Goal: Task Accomplishment & Management: Manage account settings

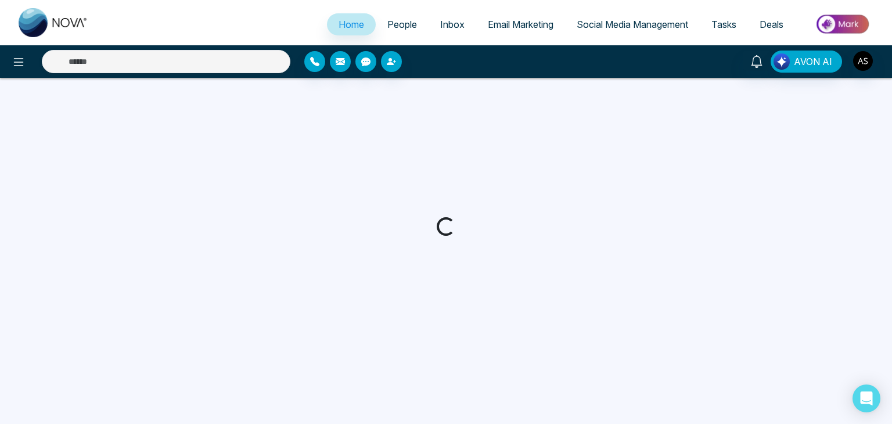
select select "*"
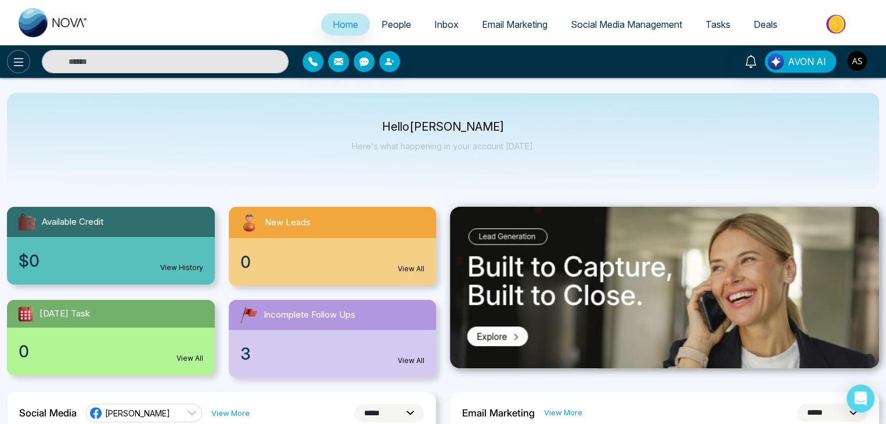
click at [26, 60] on button at bounding box center [18, 61] width 23 height 23
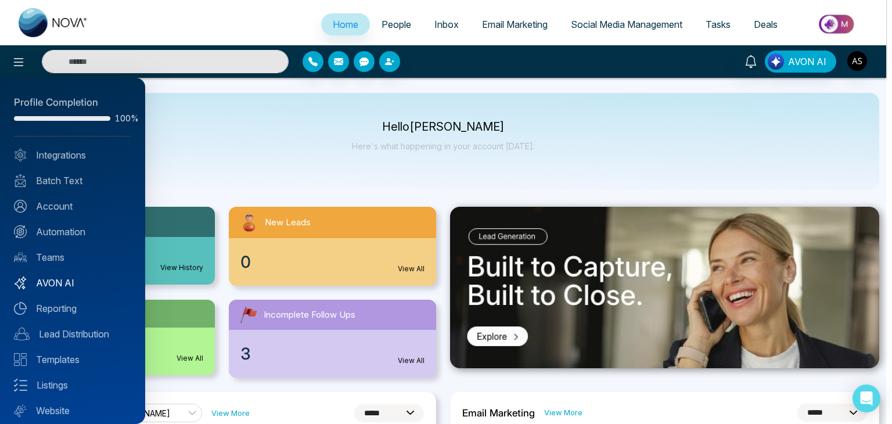
scroll to position [33, 0]
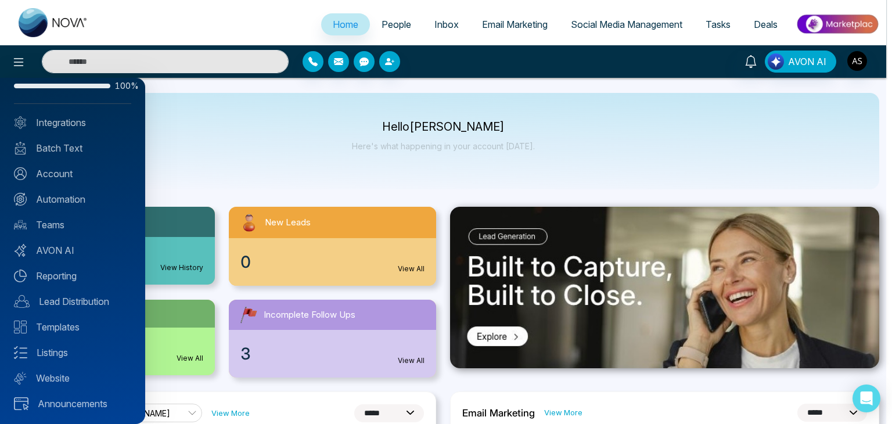
click at [93, 114] on div "Profile Completion 100% Integrations Batch Text Account Automation Teams AVON A…" at bounding box center [72, 251] width 145 height 346
click at [94, 121] on link "Integrations" at bounding box center [72, 123] width 117 height 14
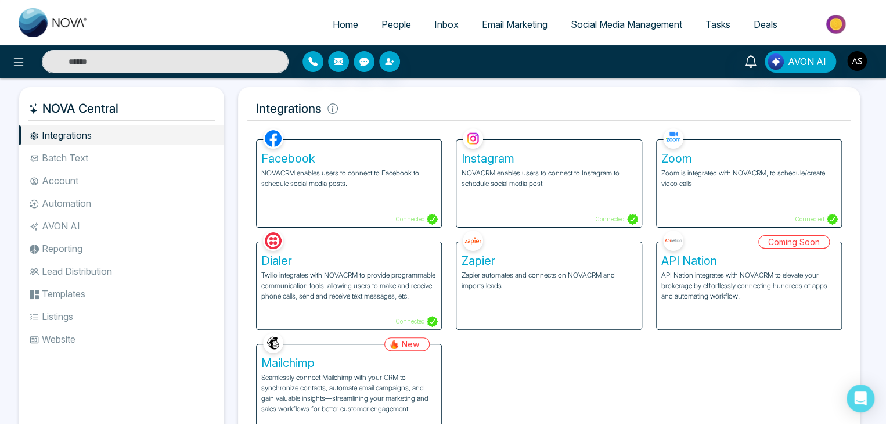
click at [394, 352] on div "Mailchimp Seamlessly connect Mailchimp with your CRM to synchronize contacts, a…" at bounding box center [349, 387] width 185 height 87
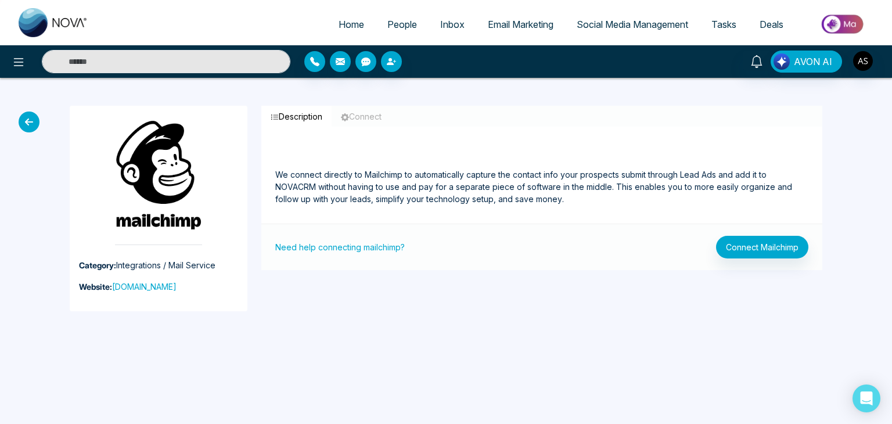
click at [348, 33] on link "Home" at bounding box center [351, 24] width 49 height 22
select select "*"
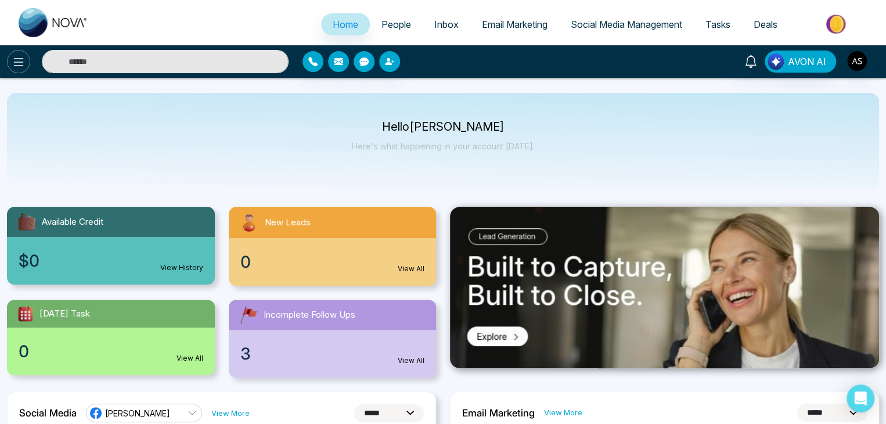
click at [16, 63] on icon at bounding box center [19, 62] width 14 height 14
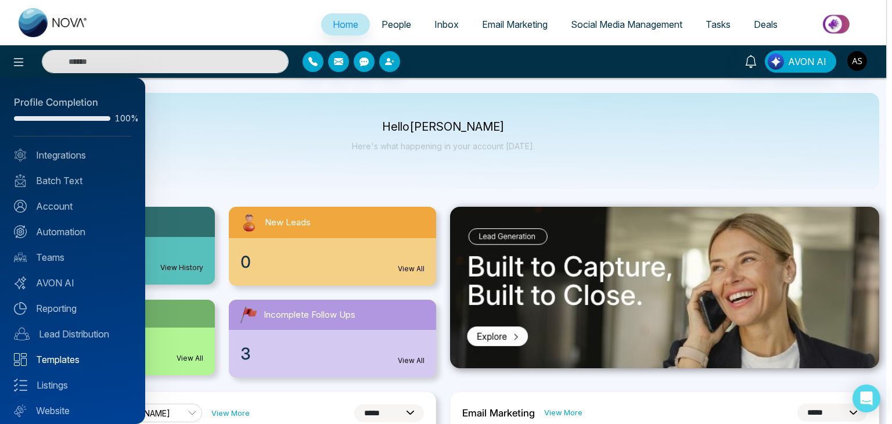
scroll to position [33, 0]
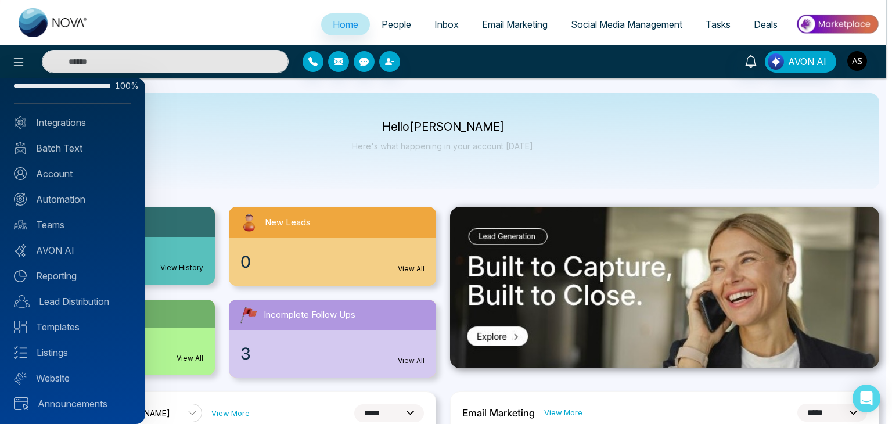
click at [291, 170] on div at bounding box center [446, 212] width 892 height 424
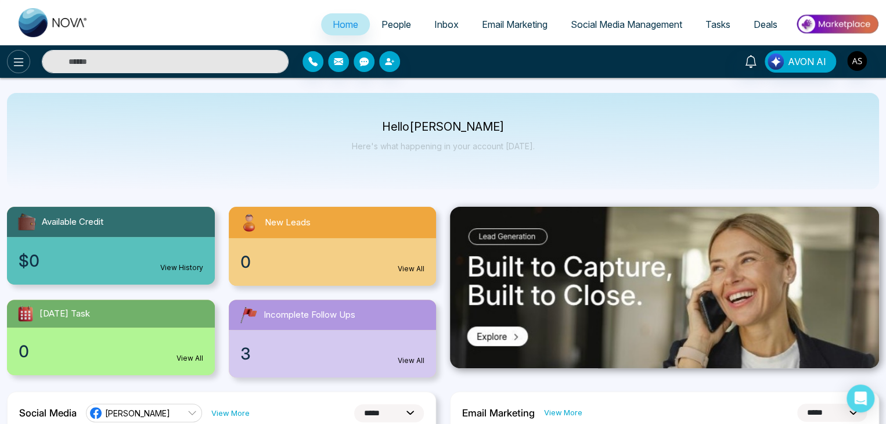
click at [24, 71] on button at bounding box center [18, 61] width 23 height 23
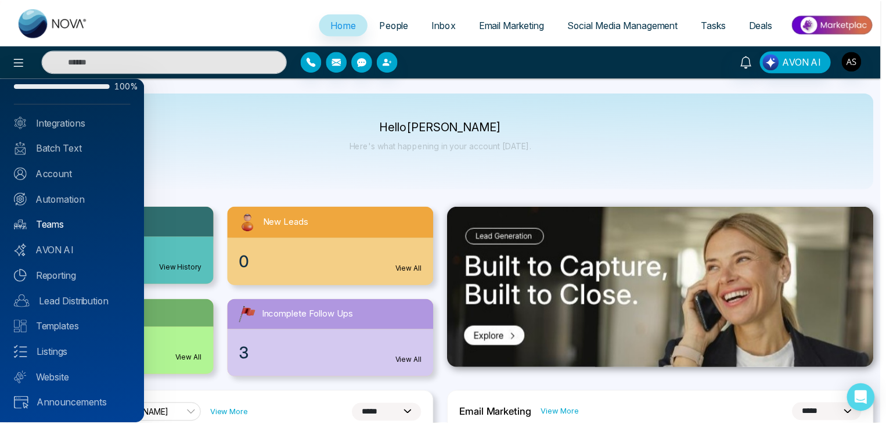
scroll to position [0, 0]
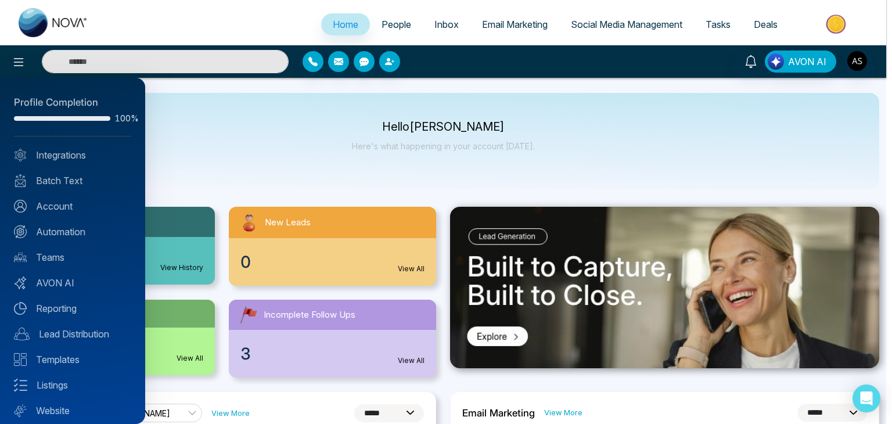
click at [274, 159] on div at bounding box center [446, 212] width 892 height 424
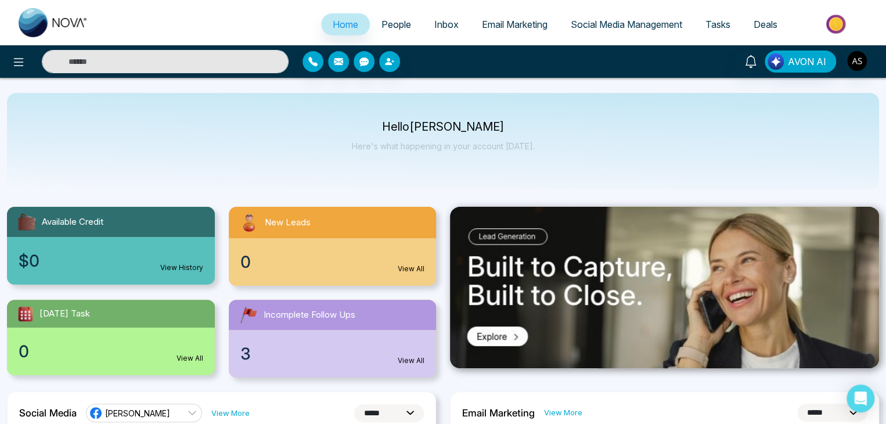
click at [383, 28] on span "People" at bounding box center [397, 25] width 30 height 12
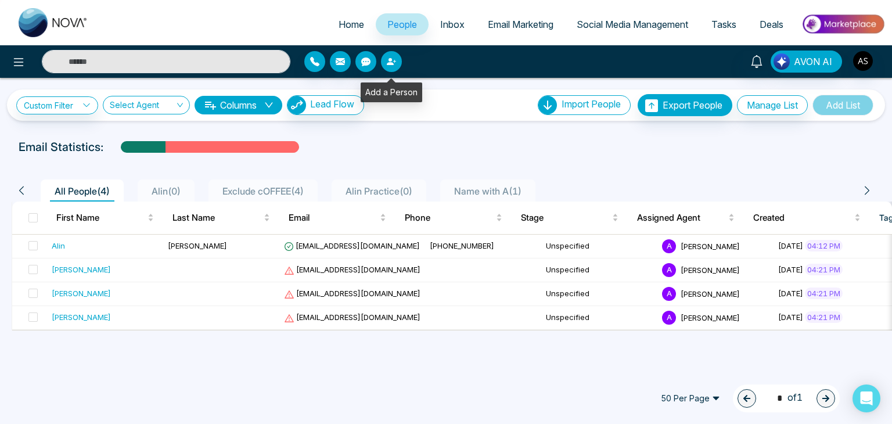
click at [382, 61] on button "button" at bounding box center [391, 61] width 21 height 21
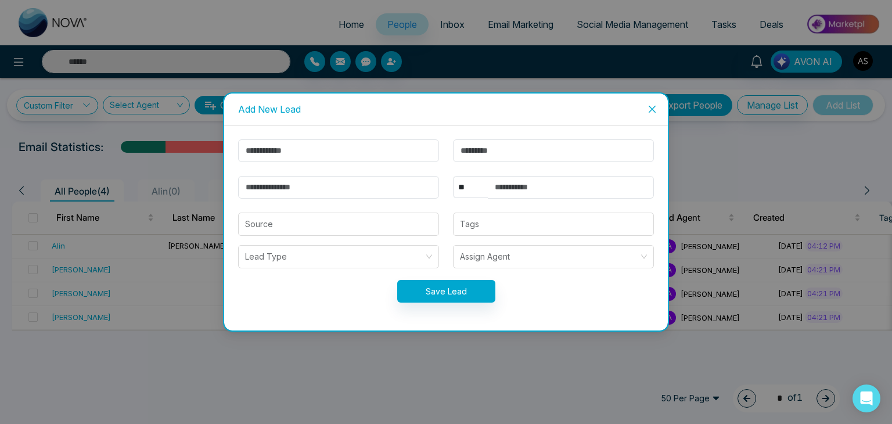
click at [382, 61] on div "Add New Lead ** **** *** *** *** **** *** Source Tags Lead Type Assign Agent Sa…" at bounding box center [446, 212] width 892 height 424
click at [209, 166] on div "Add New Lead ** **** *** *** *** **** *** Source Tags Lead Type Assign Agent Sa…" at bounding box center [446, 212] width 892 height 424
click at [196, 257] on div "Add New Lead ** **** *** *** *** **** *** Source Tags Lead Type Assign Agent Sa…" at bounding box center [446, 212] width 892 height 424
click at [651, 114] on span "Close" at bounding box center [652, 109] width 31 height 31
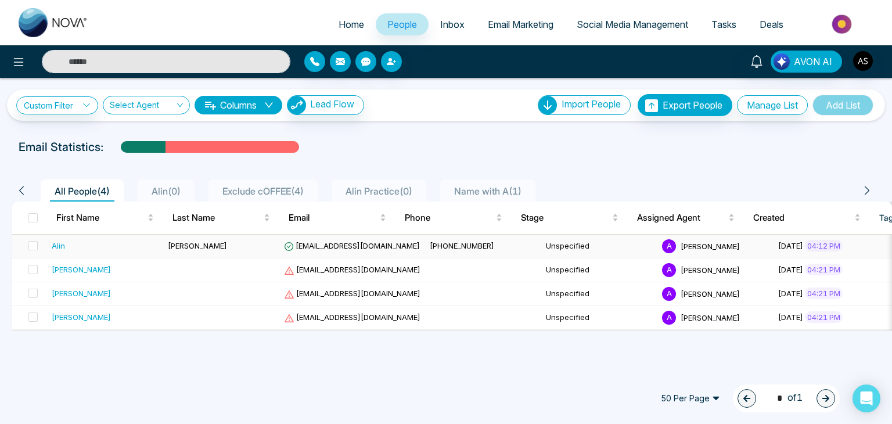
click at [311, 241] on span "[EMAIL_ADDRESS][DOMAIN_NAME]" at bounding box center [352, 245] width 136 height 9
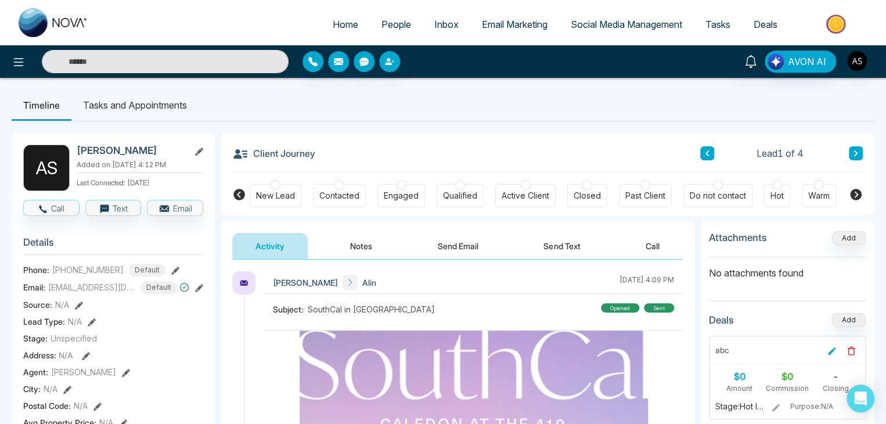
click at [333, 16] on link "Home" at bounding box center [345, 24] width 49 height 22
select select "*"
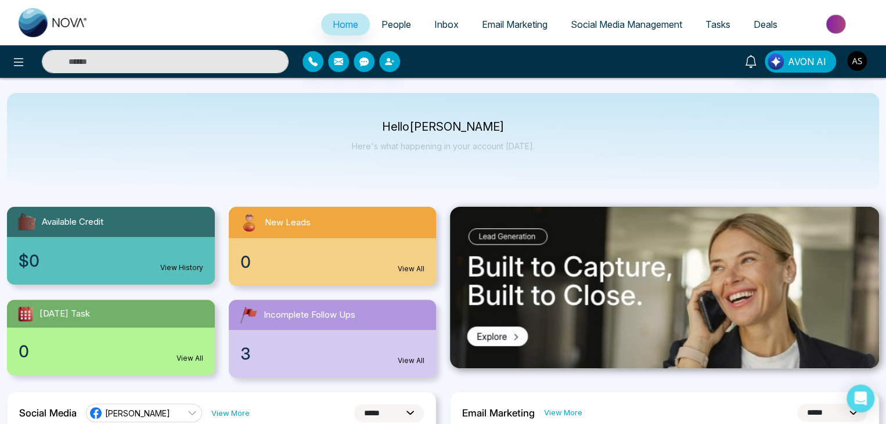
click at [383, 28] on span "People" at bounding box center [397, 25] width 30 height 12
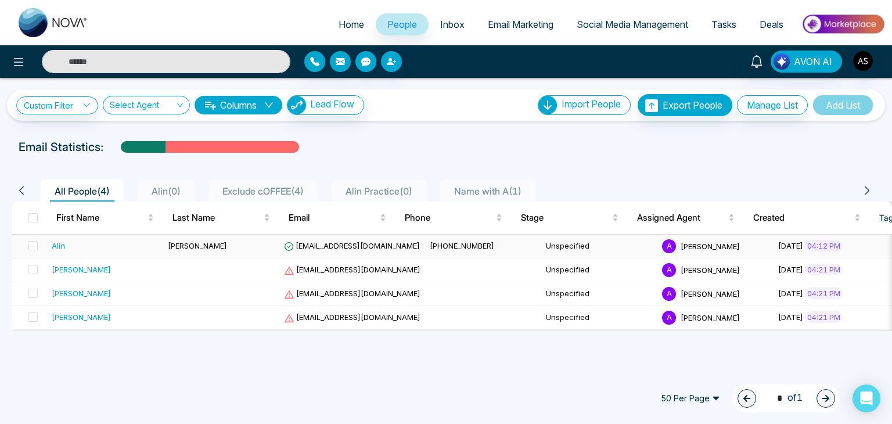
click at [166, 249] on td "[PERSON_NAME]" at bounding box center [221, 247] width 116 height 24
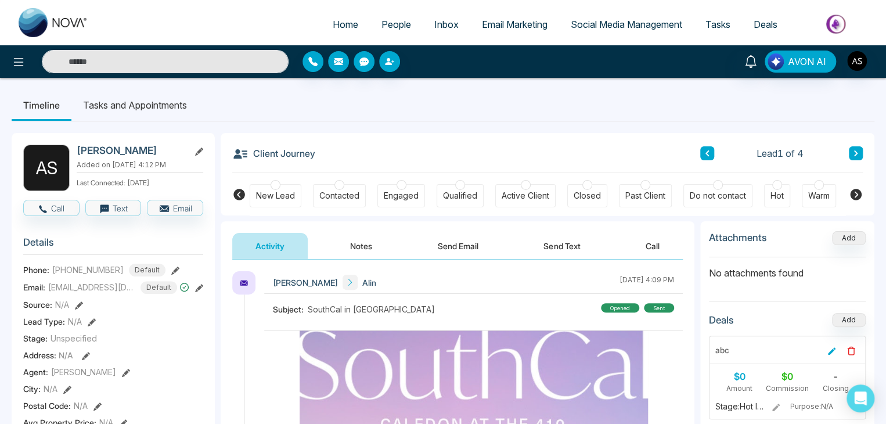
click at [197, 292] on icon at bounding box center [199, 288] width 8 height 8
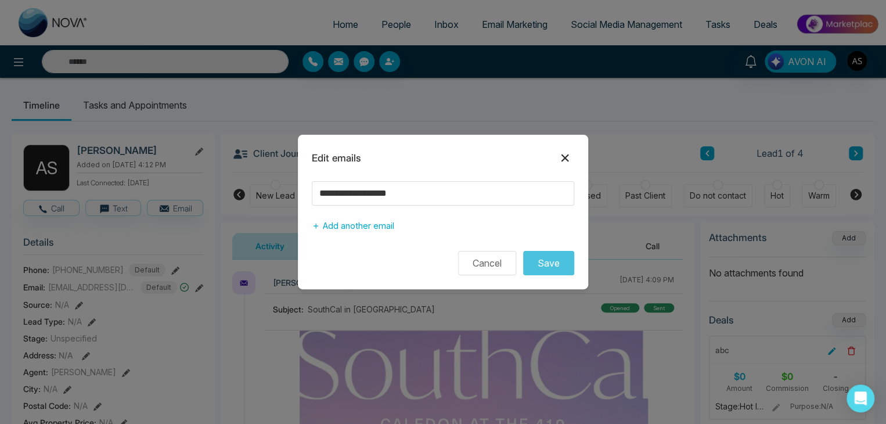
click at [567, 153] on icon at bounding box center [565, 158] width 14 height 14
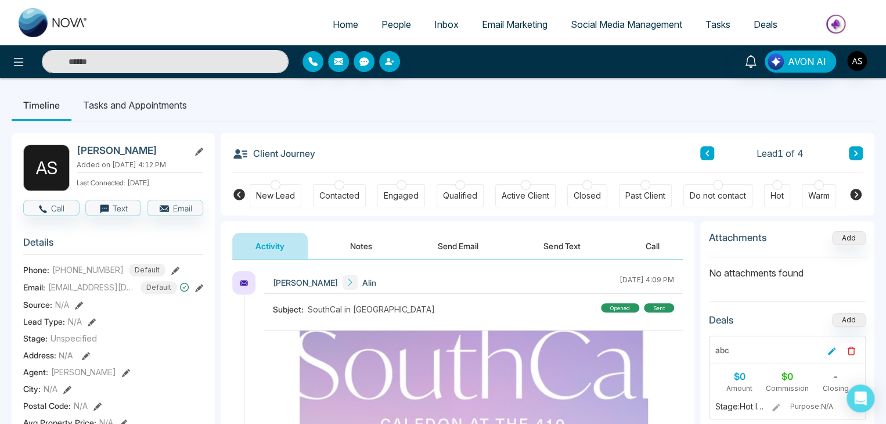
click at [440, 17] on link "Inbox" at bounding box center [447, 24] width 48 height 22
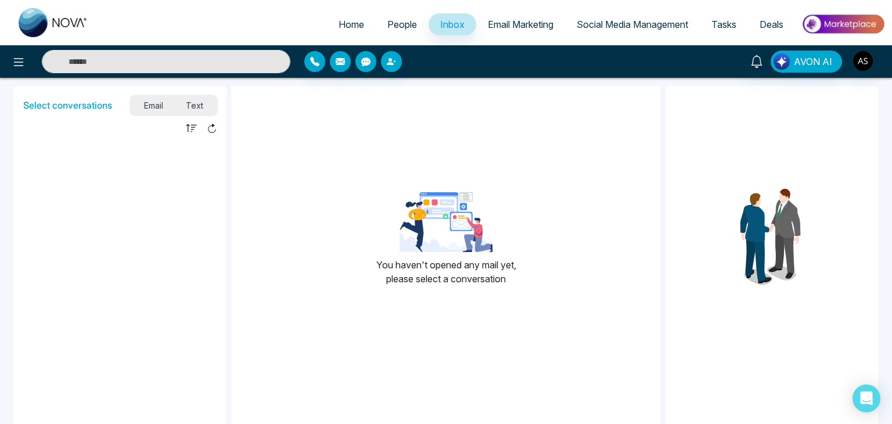
click at [195, 107] on span "Text" at bounding box center [195, 106] width 41 height 16
click at [158, 100] on span "Email" at bounding box center [153, 106] width 42 height 16
click at [871, 59] on img "button" at bounding box center [863, 61] width 20 height 20
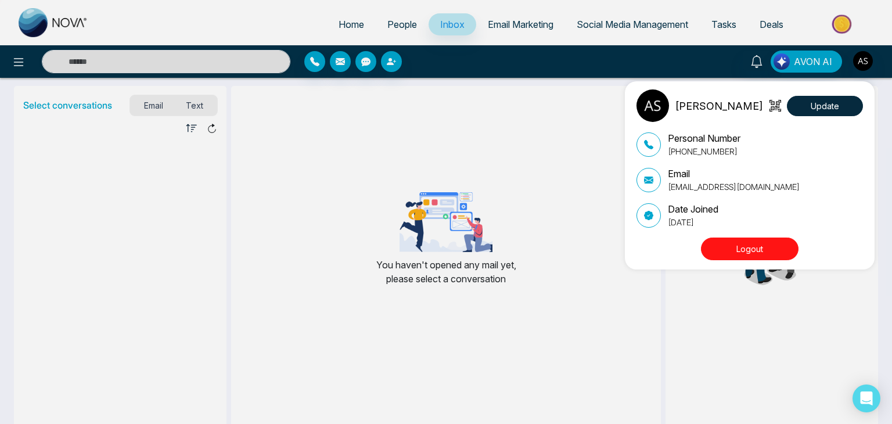
click at [766, 248] on button "Logout" at bounding box center [750, 249] width 98 height 23
